Goal: Find contact information: Find contact information

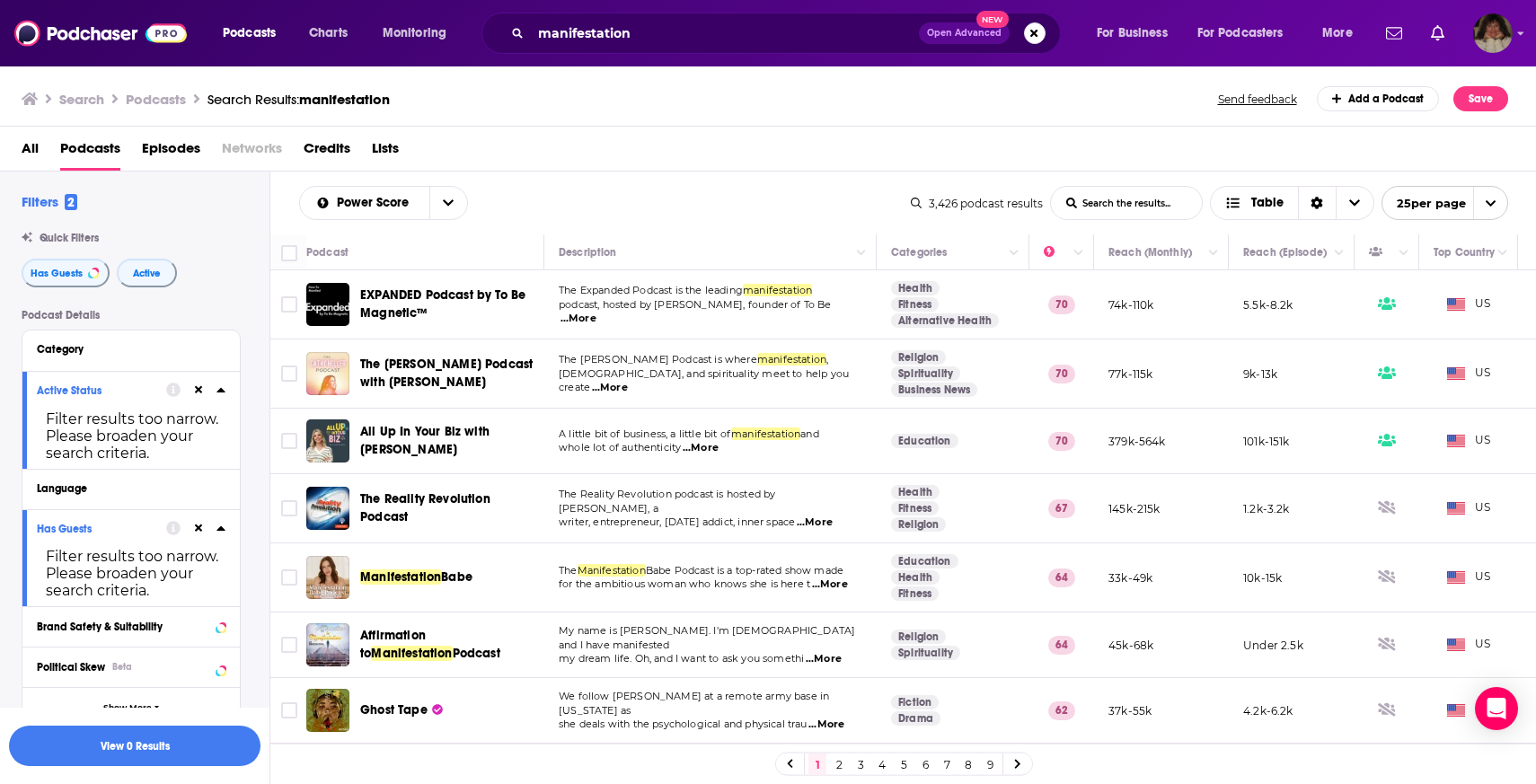
scroll to position [279, 0]
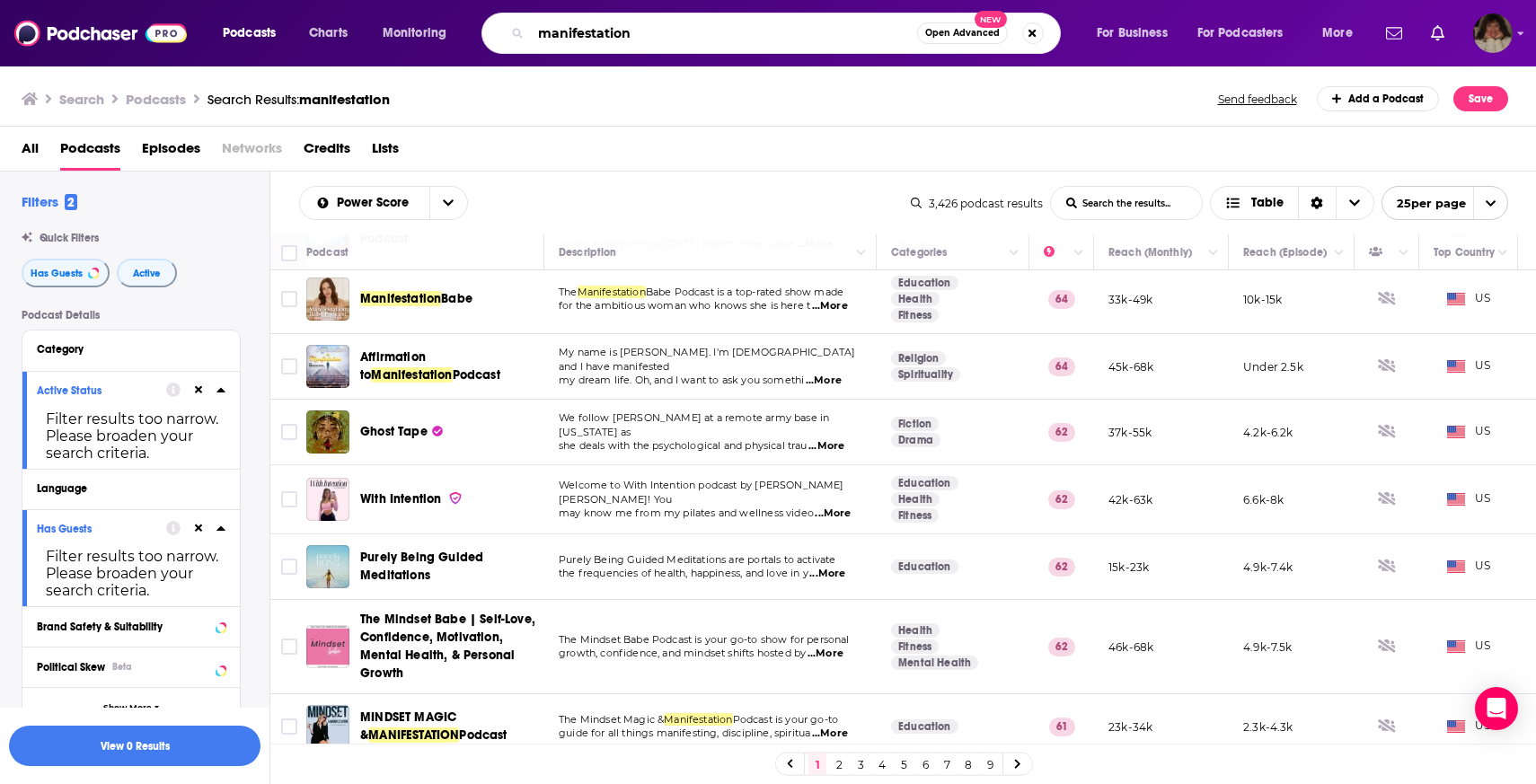
drag, startPoint x: 681, startPoint y: 26, endPoint x: 457, endPoint y: 17, distance: 224.2
click at [457, 18] on div "Podcasts Charts Monitoring manifestation Open Advanced New For Business For Pod…" at bounding box center [790, 33] width 1159 height 41
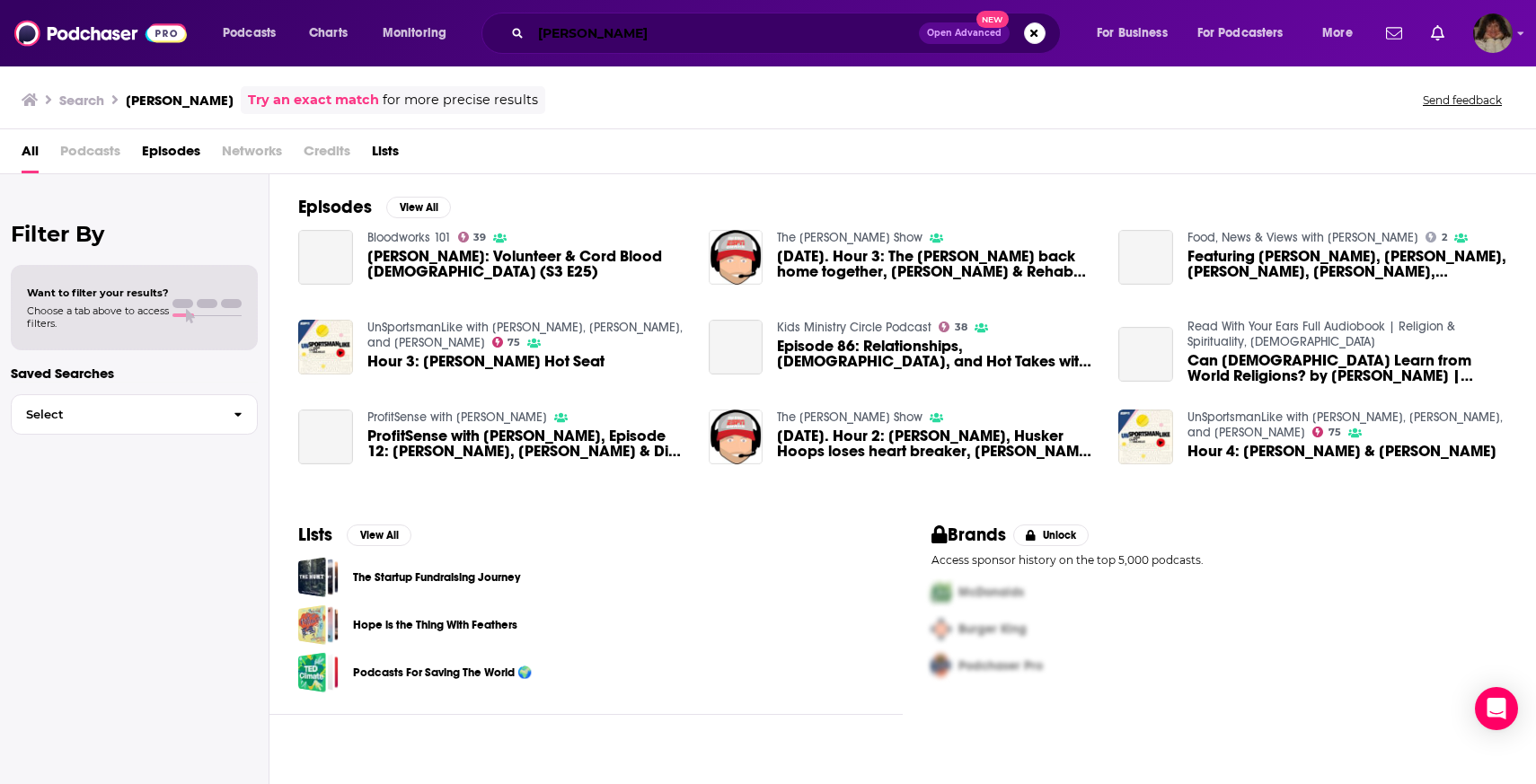
click at [712, 32] on input "[PERSON_NAME]" at bounding box center [724, 33] width 388 height 29
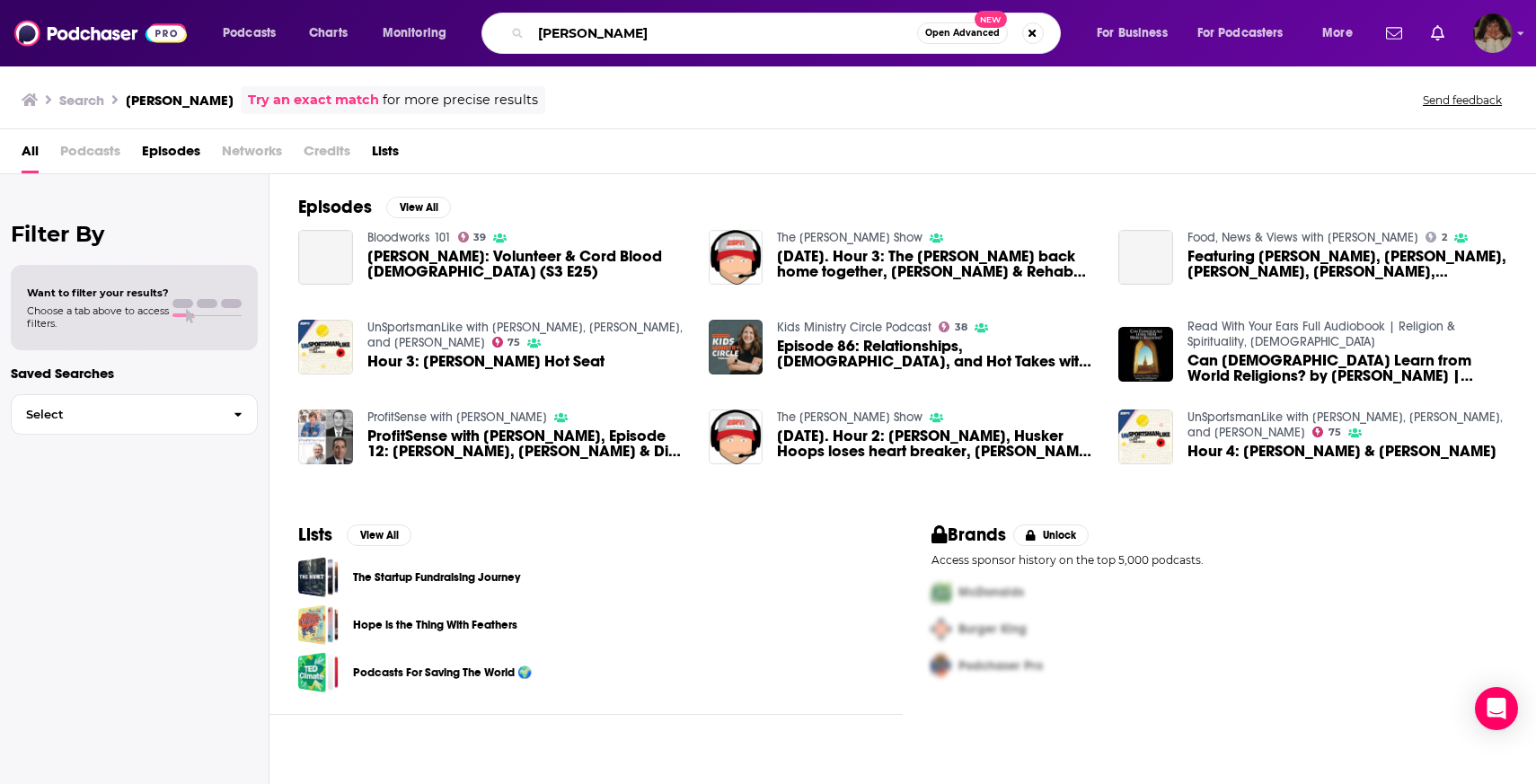
type input "[PERSON_NAME]"
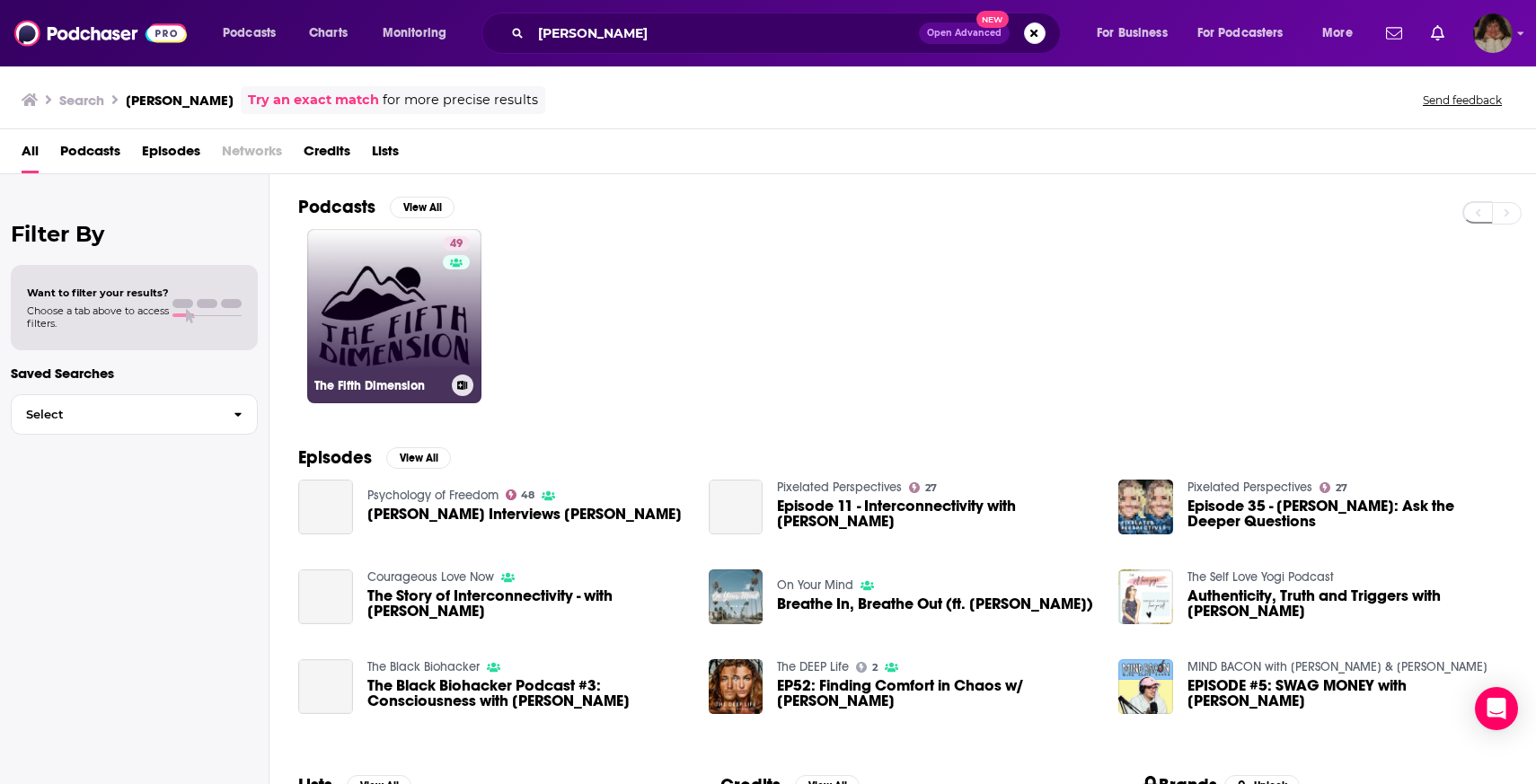
click at [348, 343] on link "49 The Fifth Dimension" at bounding box center [395, 316] width 174 height 174
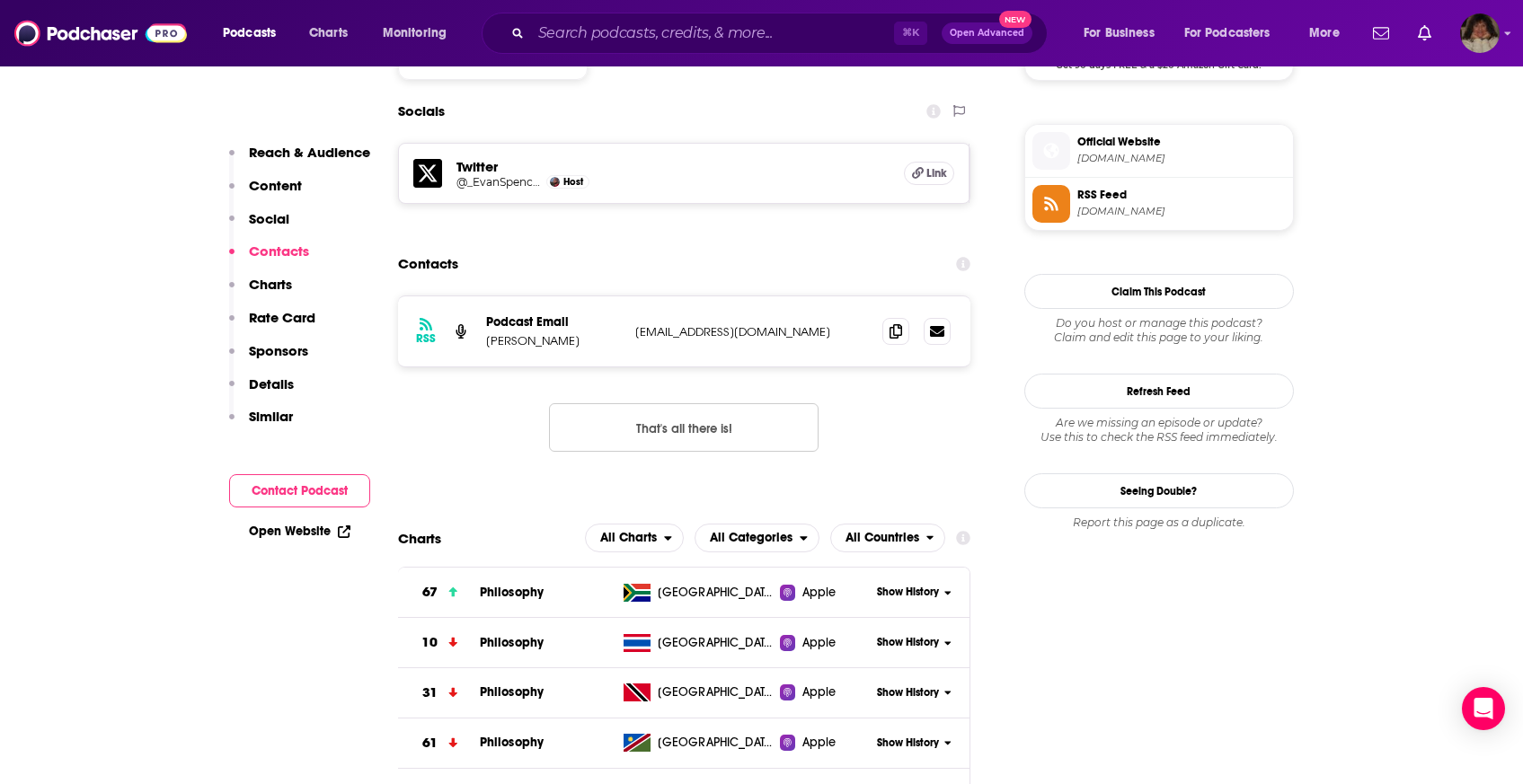
scroll to position [1464, 0]
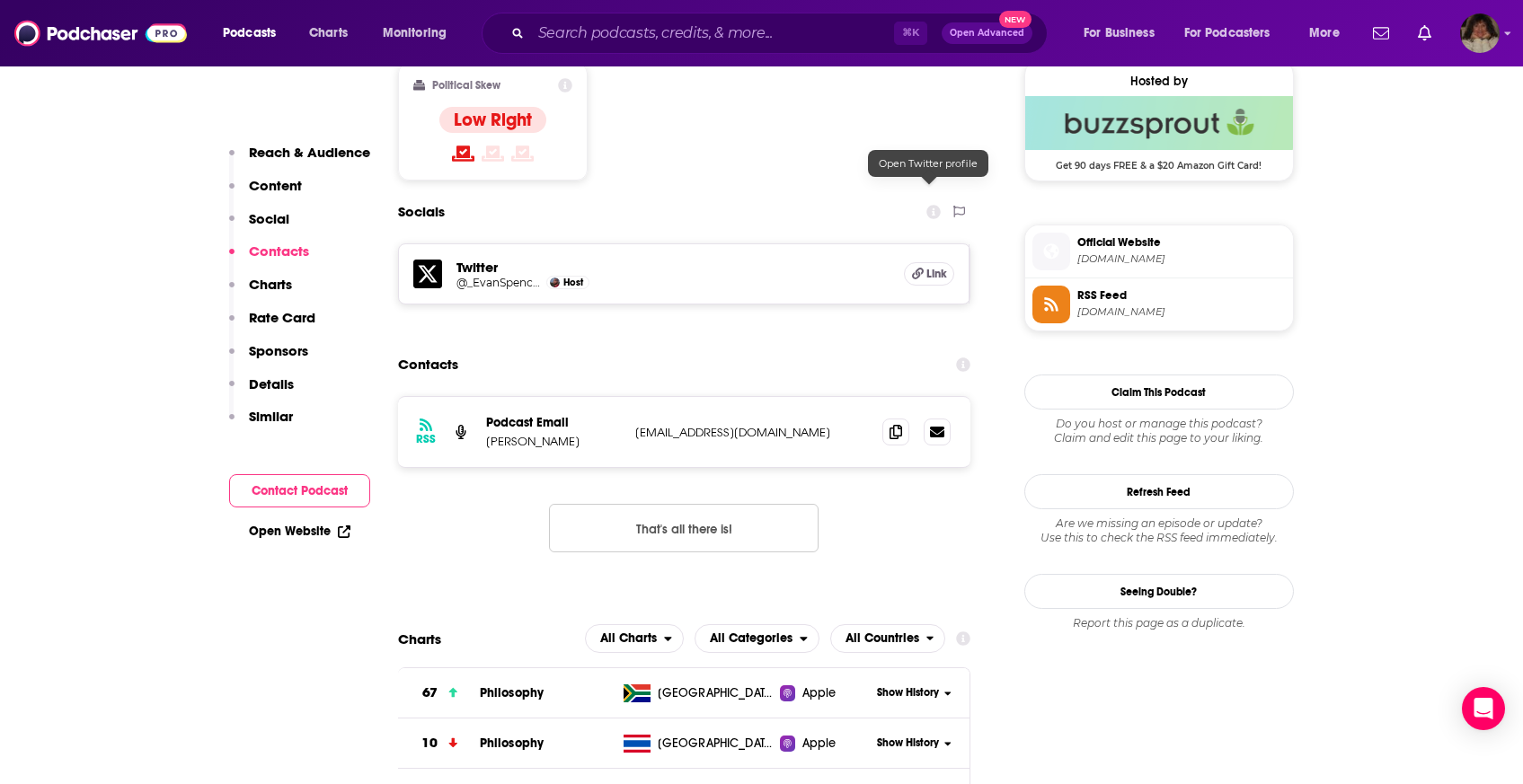
click at [925, 263] on h5 "Link" at bounding box center [929, 274] width 50 height 23
drag, startPoint x: 592, startPoint y: 365, endPoint x: 480, endPoint y: 366, distance: 112.0
click at [480, 396] on div "RSS Podcast Email [PERSON_NAME] [EMAIL_ADDRESS][DOMAIN_NAME] [EMAIL_ADDRESS][DO…" at bounding box center [684, 432] width 573 height 70
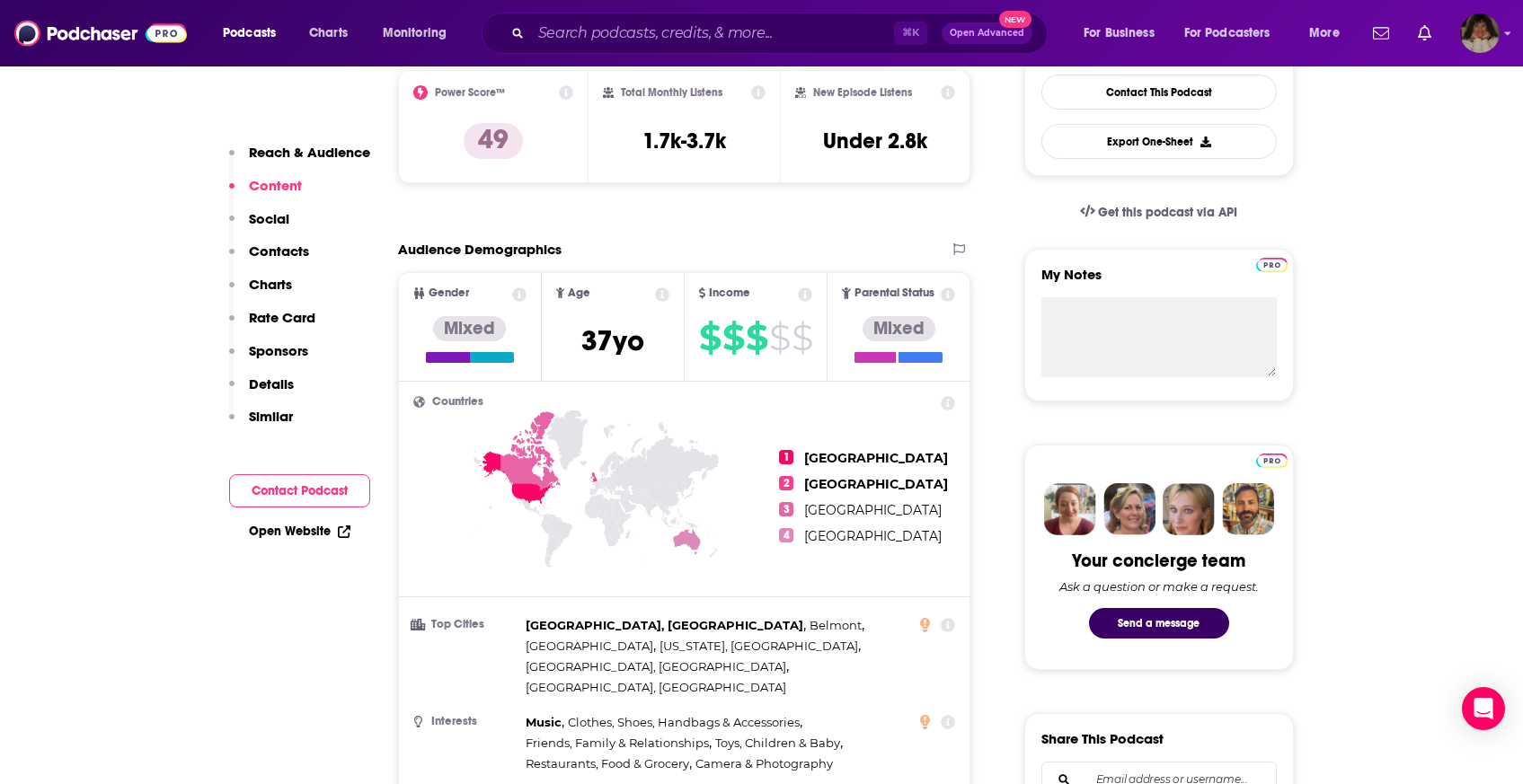
scroll to position [174, 0]
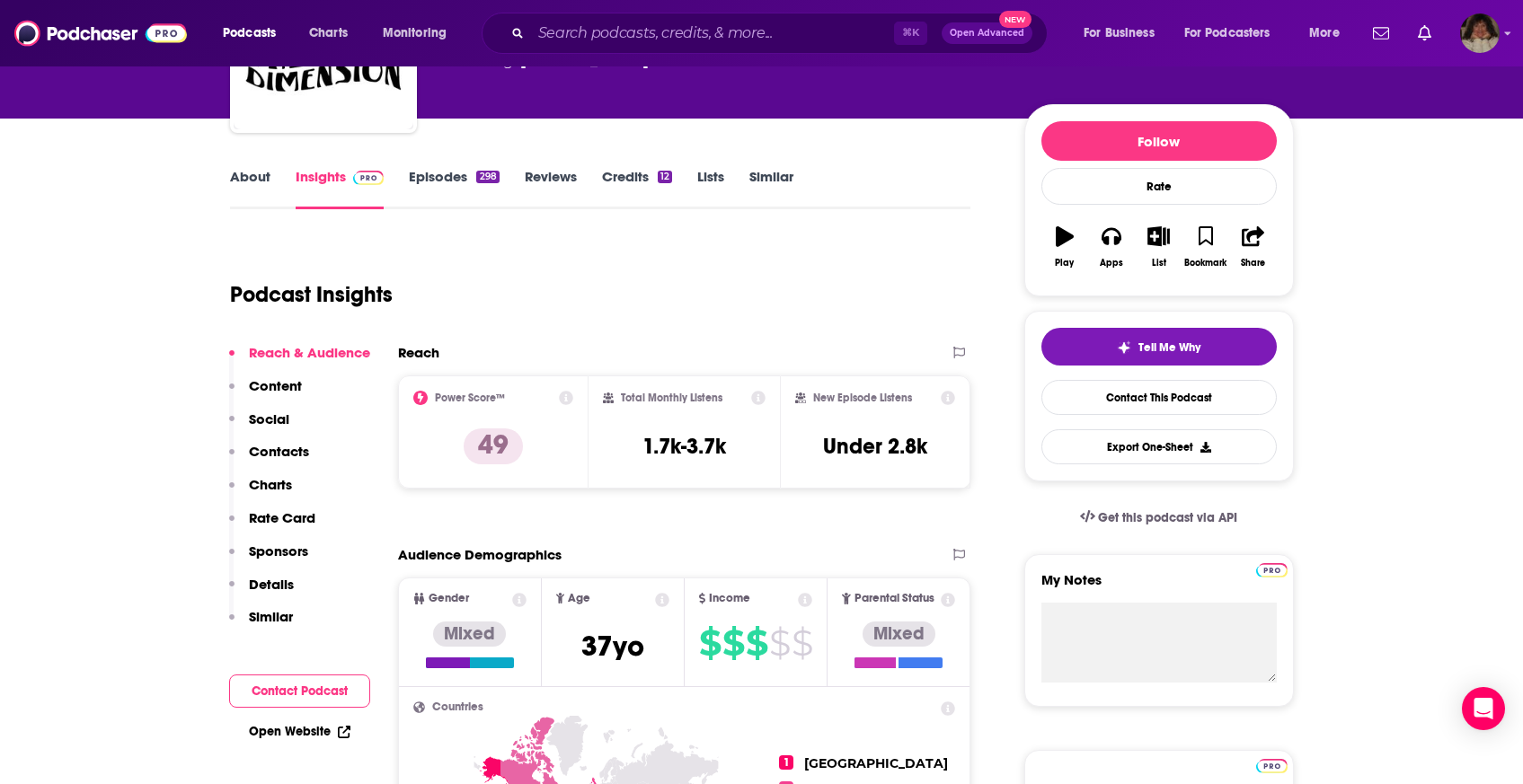
click at [291, 361] on button "Reach & Audience" at bounding box center [300, 361] width 141 height 33
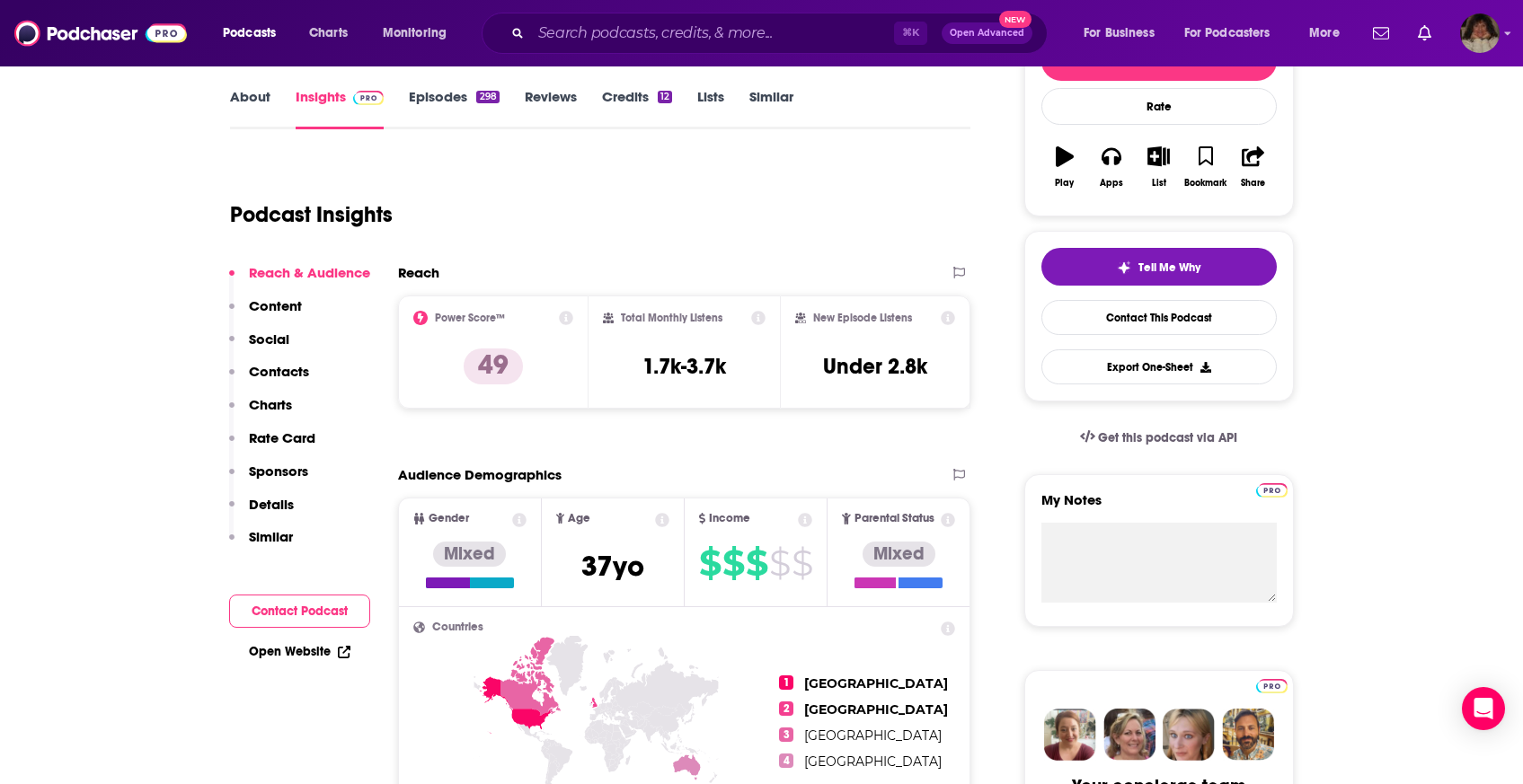
scroll to position [269, 0]
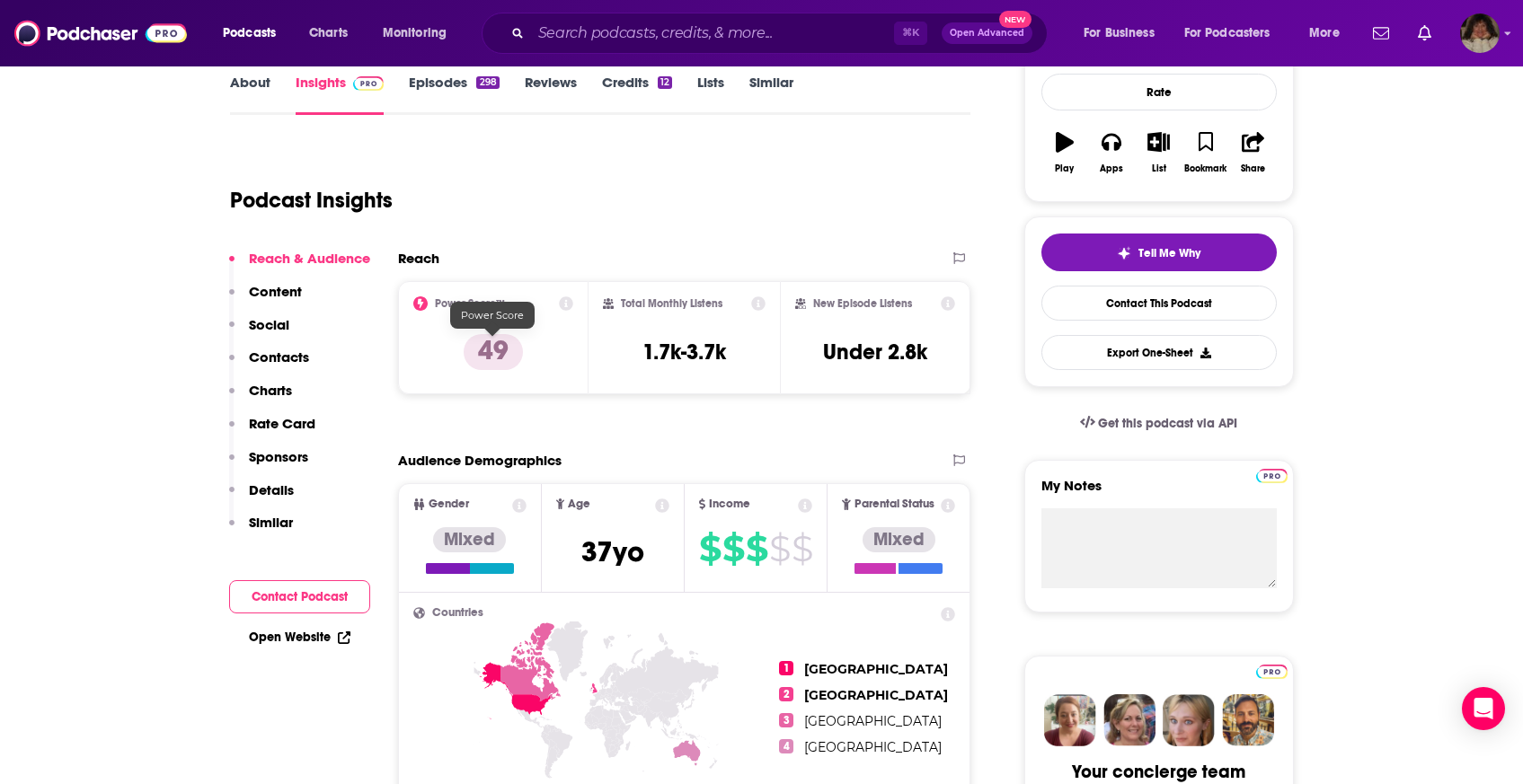
click at [474, 344] on p "49" at bounding box center [493, 352] width 59 height 36
click at [569, 305] on icon at bounding box center [566, 304] width 14 height 14
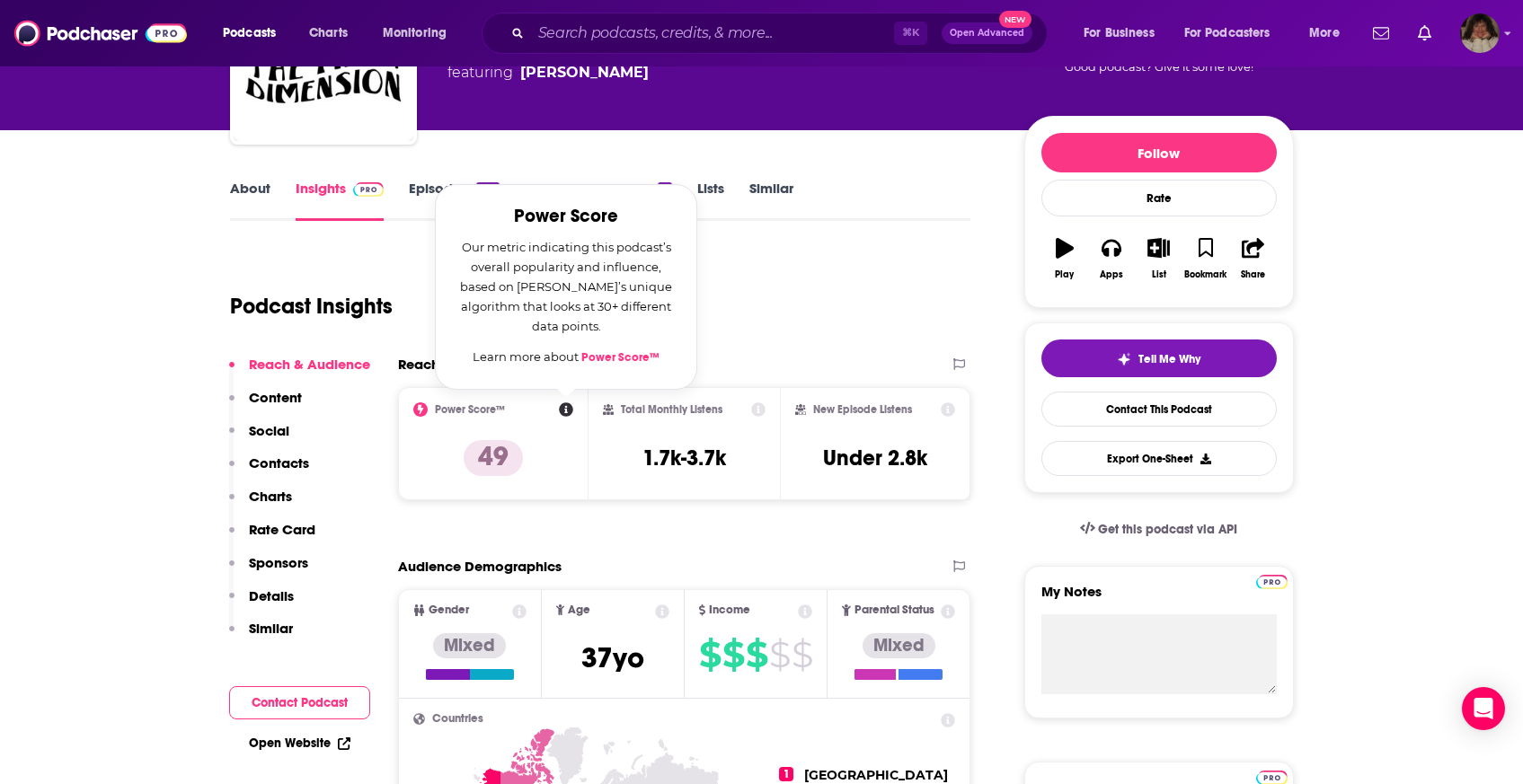
scroll to position [0, 0]
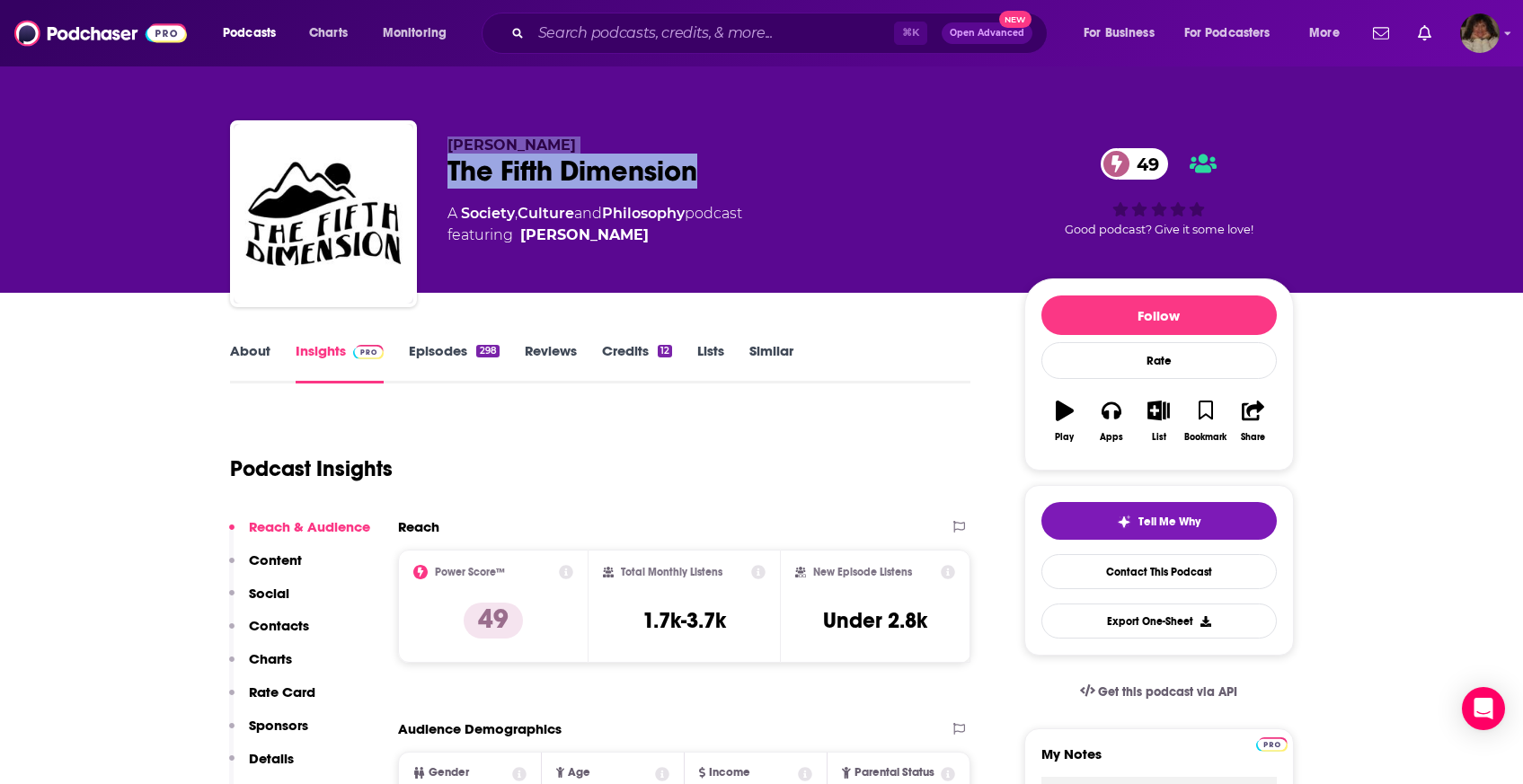
drag, startPoint x: 681, startPoint y: 178, endPoint x: 441, endPoint y: 132, distance: 244.4
click at [441, 132] on div "[PERSON_NAME] The Fifth Dimension 49 A Society , Culture and Philosophy podcast…" at bounding box center [762, 218] width 1064 height 194
